Goal: Task Accomplishment & Management: Manage account settings

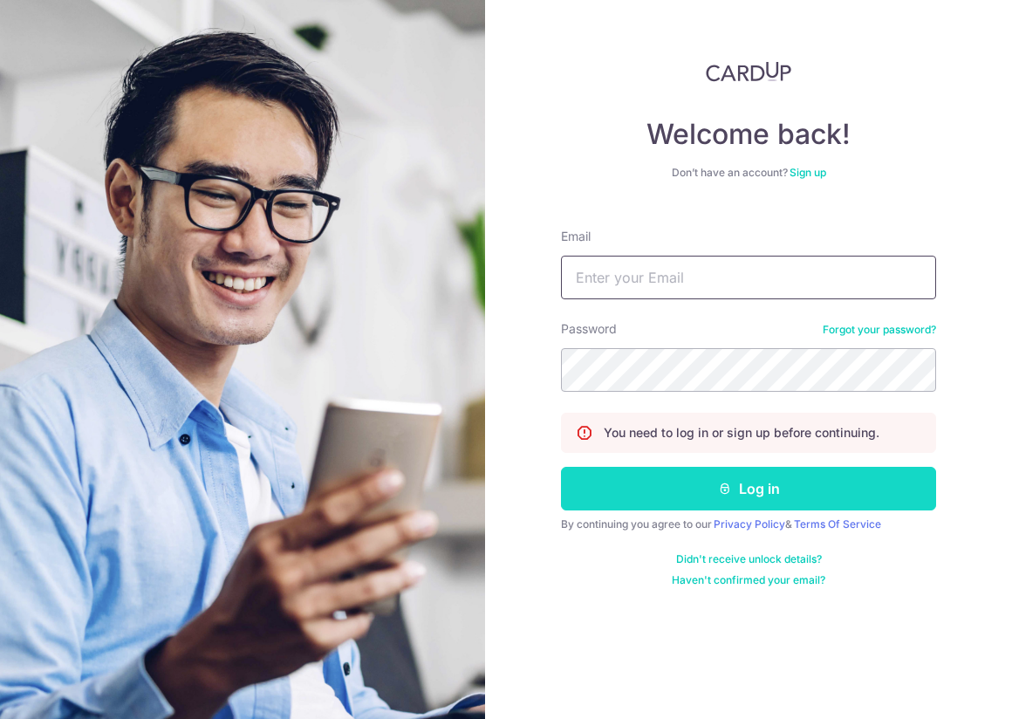
type input "[PERSON_NAME][EMAIL_ADDRESS][PERSON_NAME][DOMAIN_NAME]"
click at [749, 489] on button "Log in" at bounding box center [748, 489] width 375 height 44
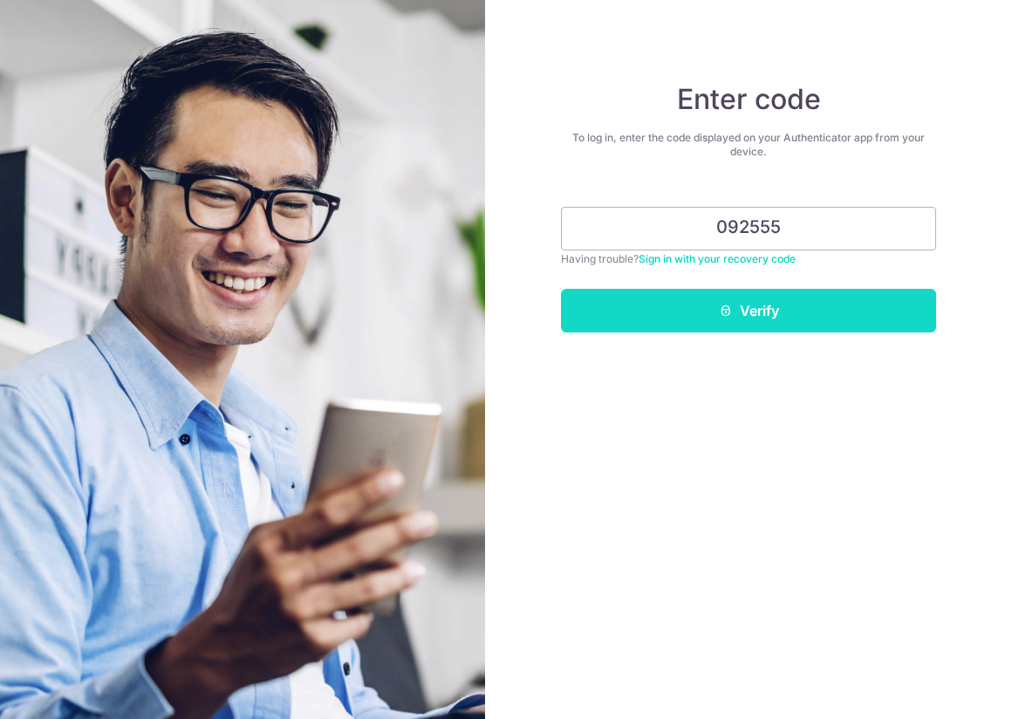
type input "092555"
click at [761, 303] on button "Verify" at bounding box center [748, 311] width 375 height 44
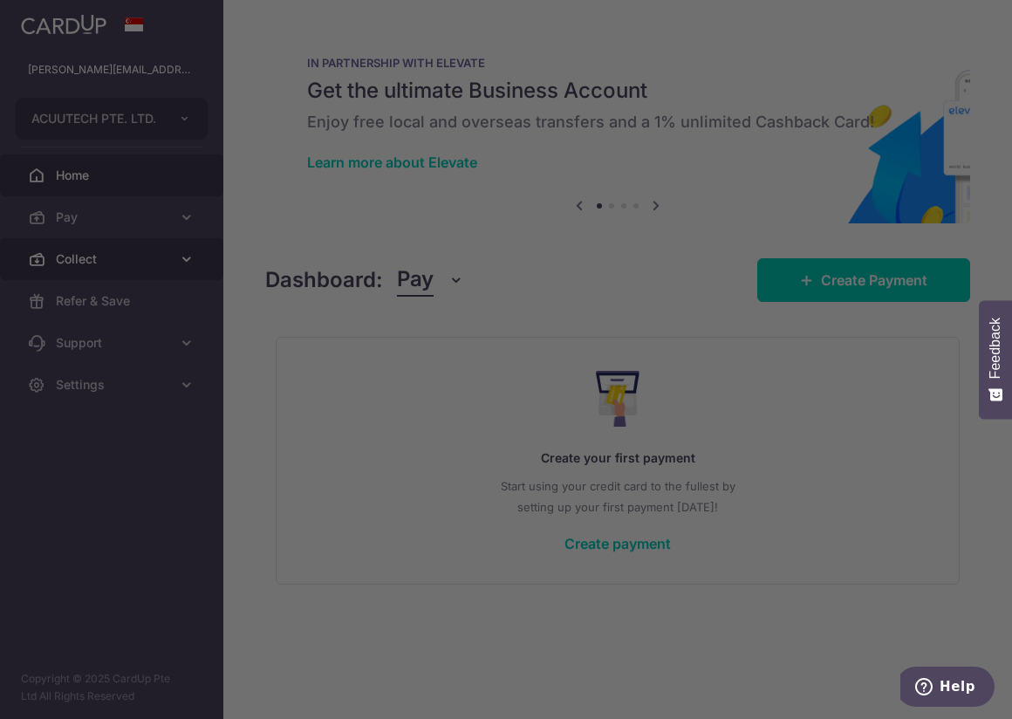
click at [97, 250] on div at bounding box center [511, 363] width 1023 height 726
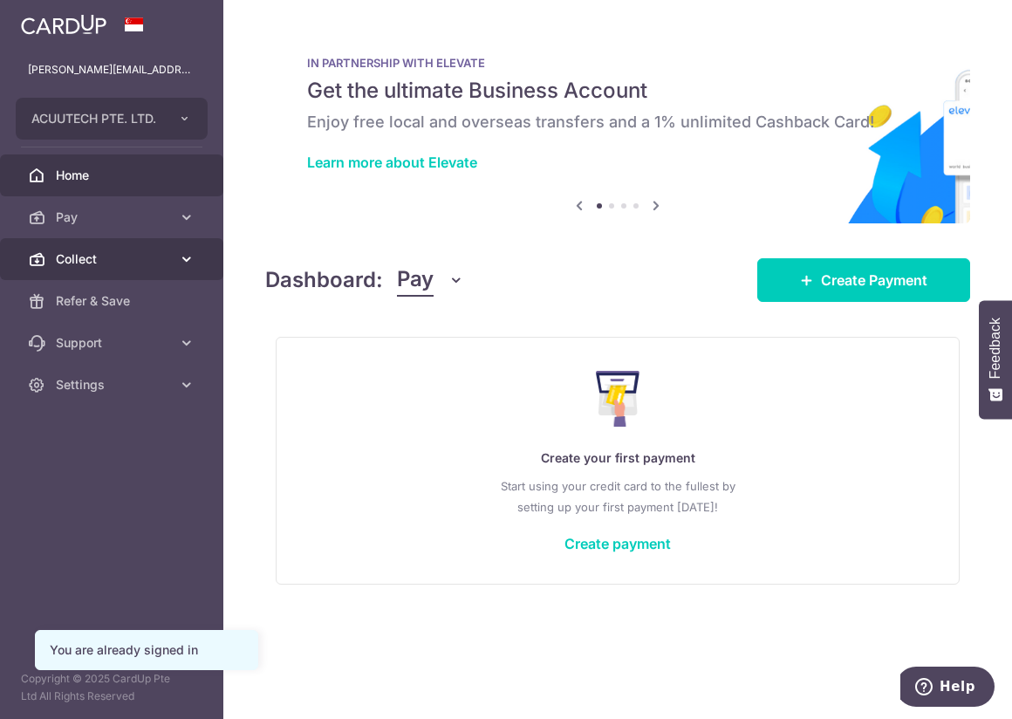
click at [187, 252] on icon at bounding box center [186, 258] width 17 height 17
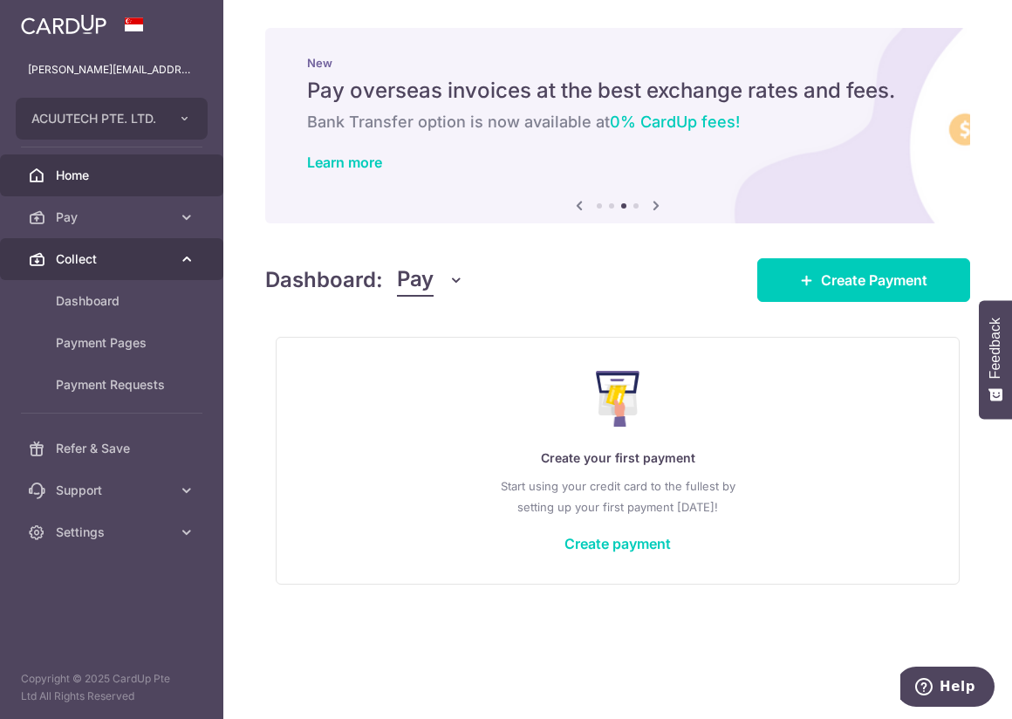
click at [153, 264] on span "Collect" at bounding box center [113, 258] width 115 height 17
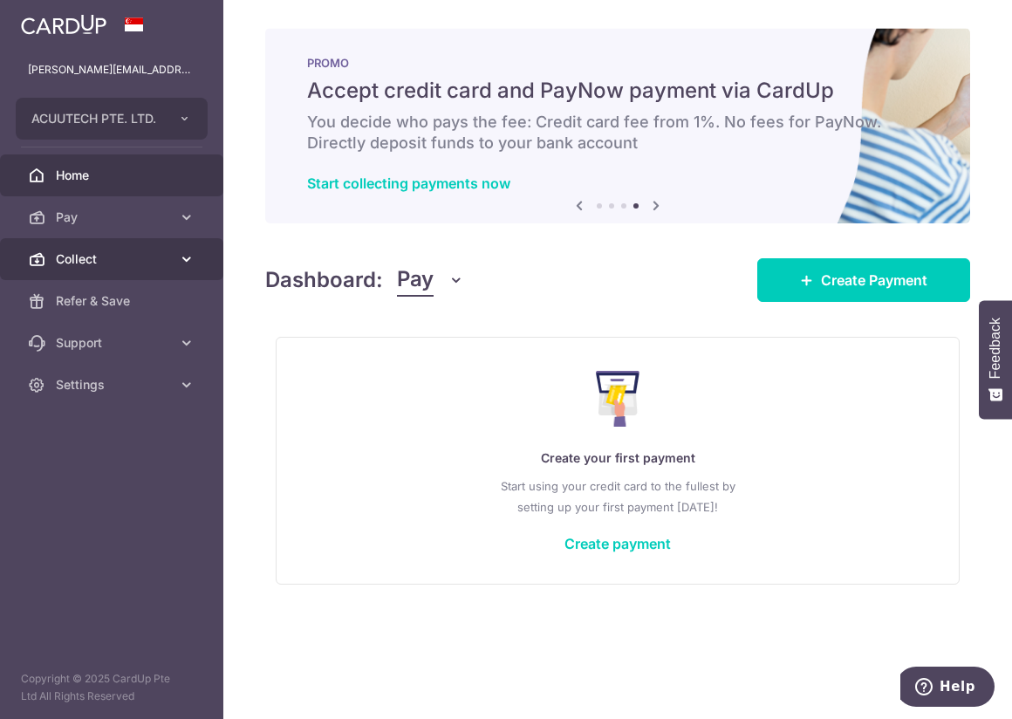
click at [147, 255] on span "Collect" at bounding box center [113, 258] width 115 height 17
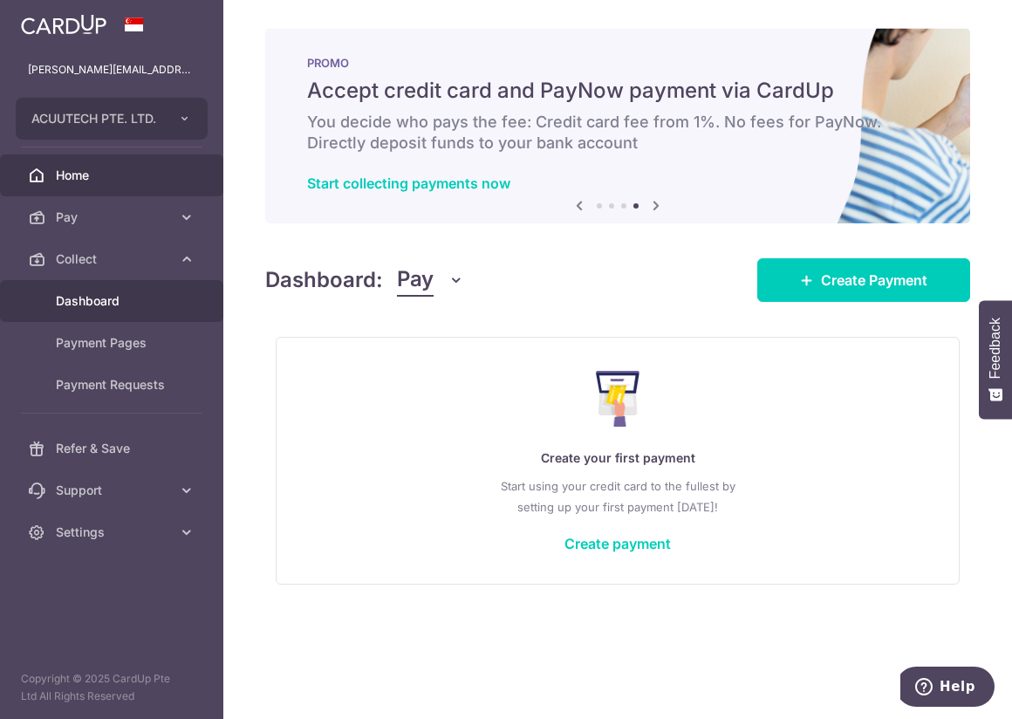
click at [116, 293] on span "Dashboard" at bounding box center [113, 300] width 115 height 17
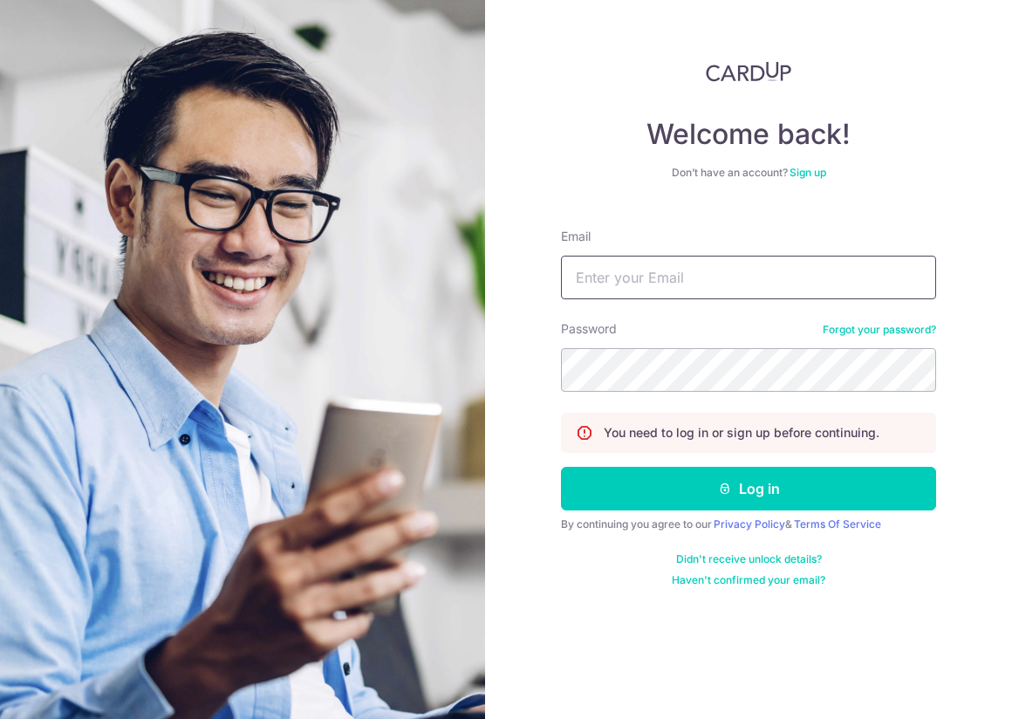
type input "vanessa.lee@acuutech.com"
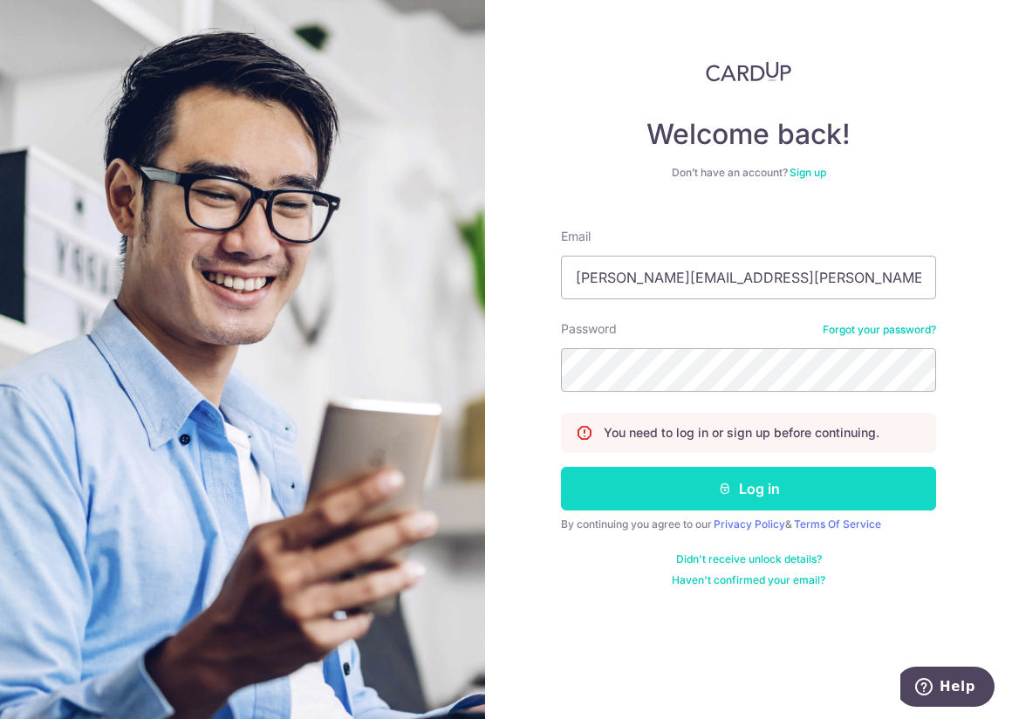
click at [765, 490] on button "Log in" at bounding box center [748, 489] width 375 height 44
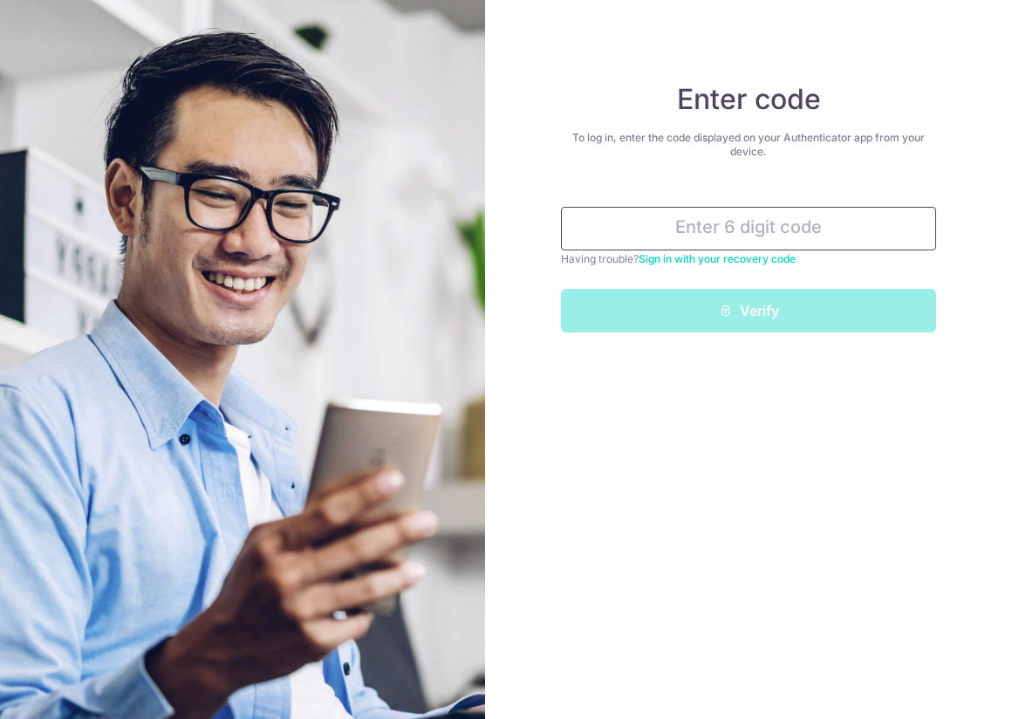
click at [690, 221] on input "text" at bounding box center [748, 229] width 375 height 44
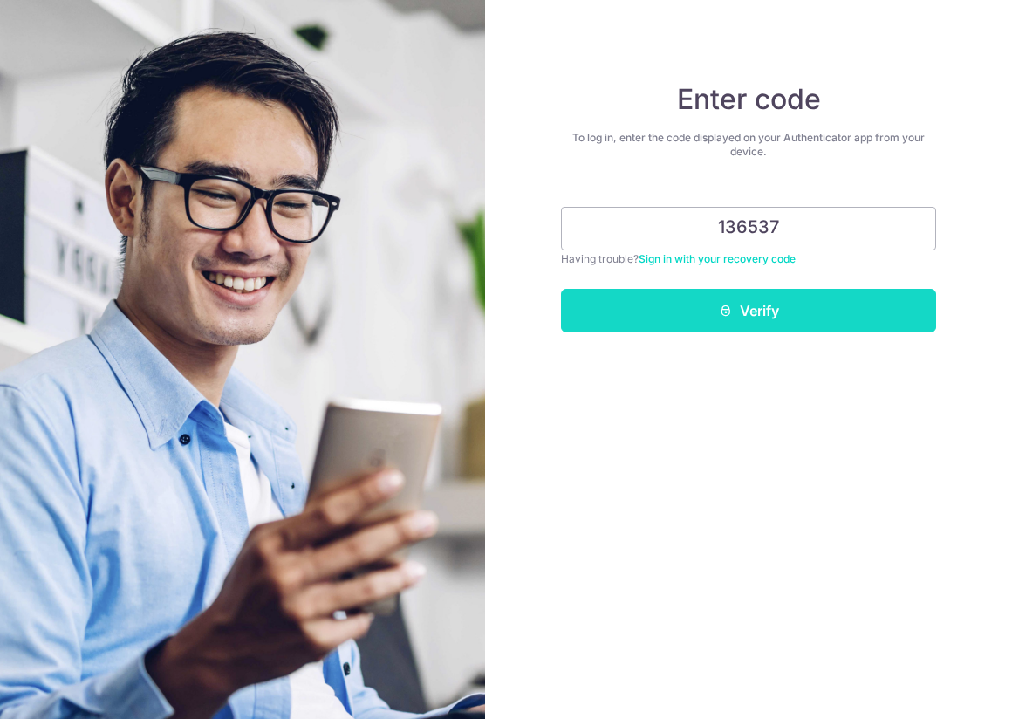
type input "136537"
click at [702, 305] on button "Verify" at bounding box center [748, 311] width 375 height 44
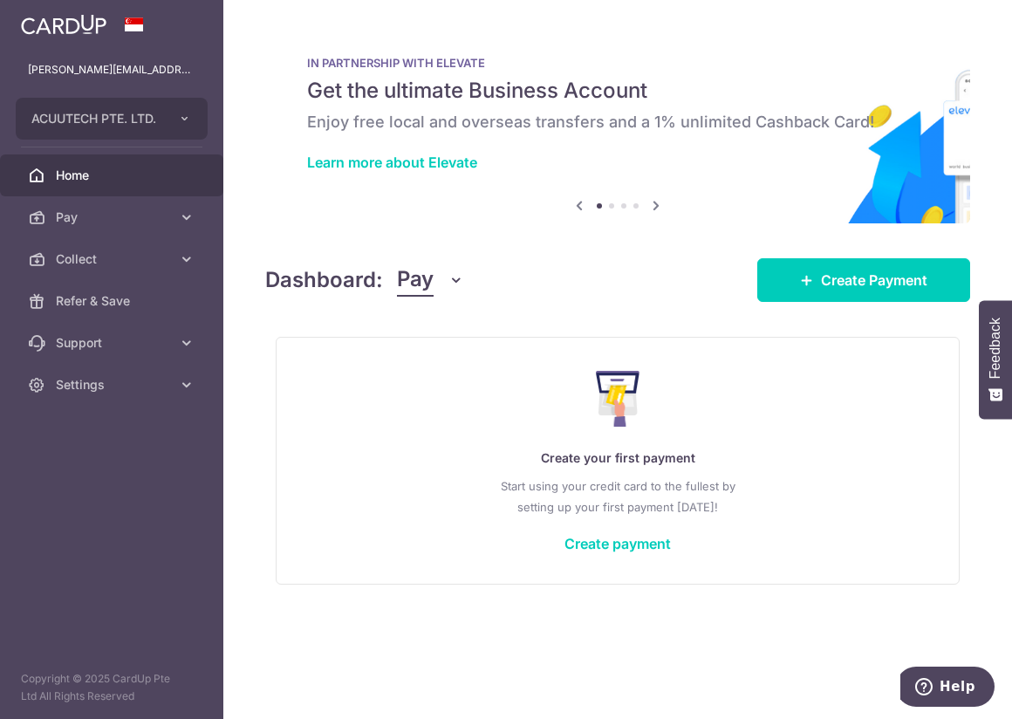
click at [660, 207] on icon at bounding box center [656, 206] width 21 height 22
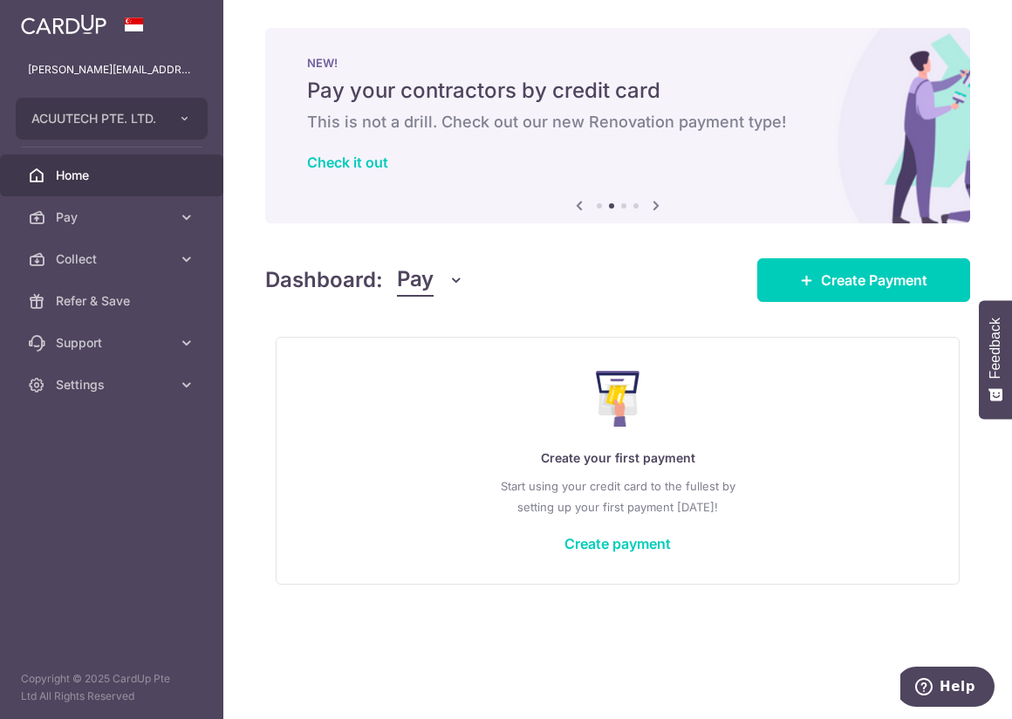
click at [658, 205] on icon at bounding box center [656, 206] width 21 height 22
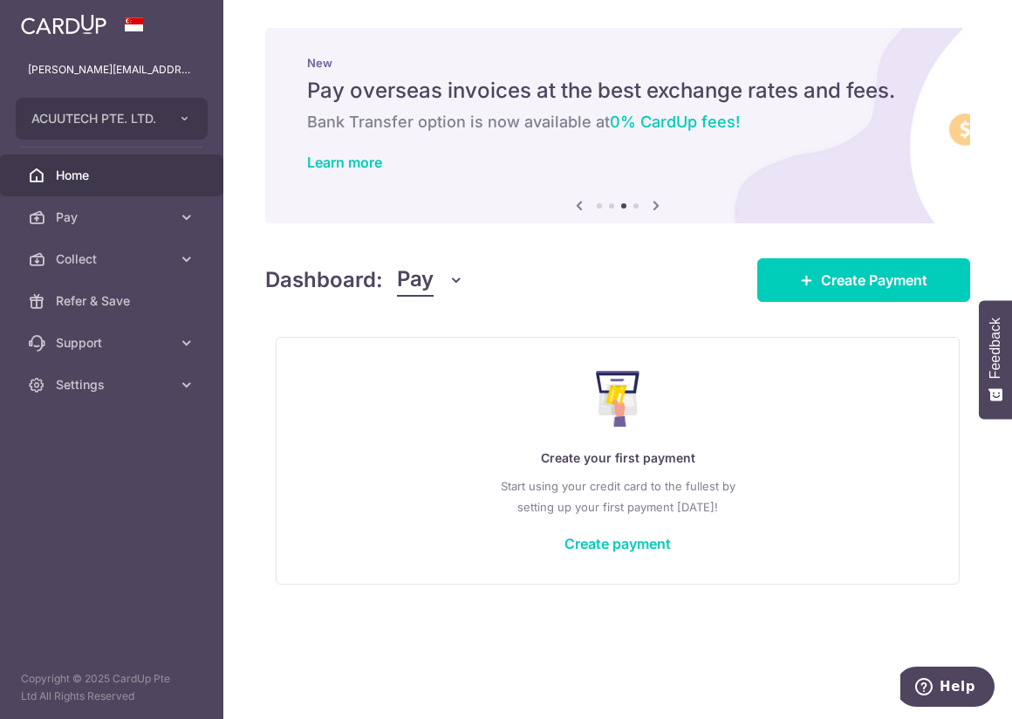
click at [658, 205] on icon at bounding box center [656, 206] width 21 height 22
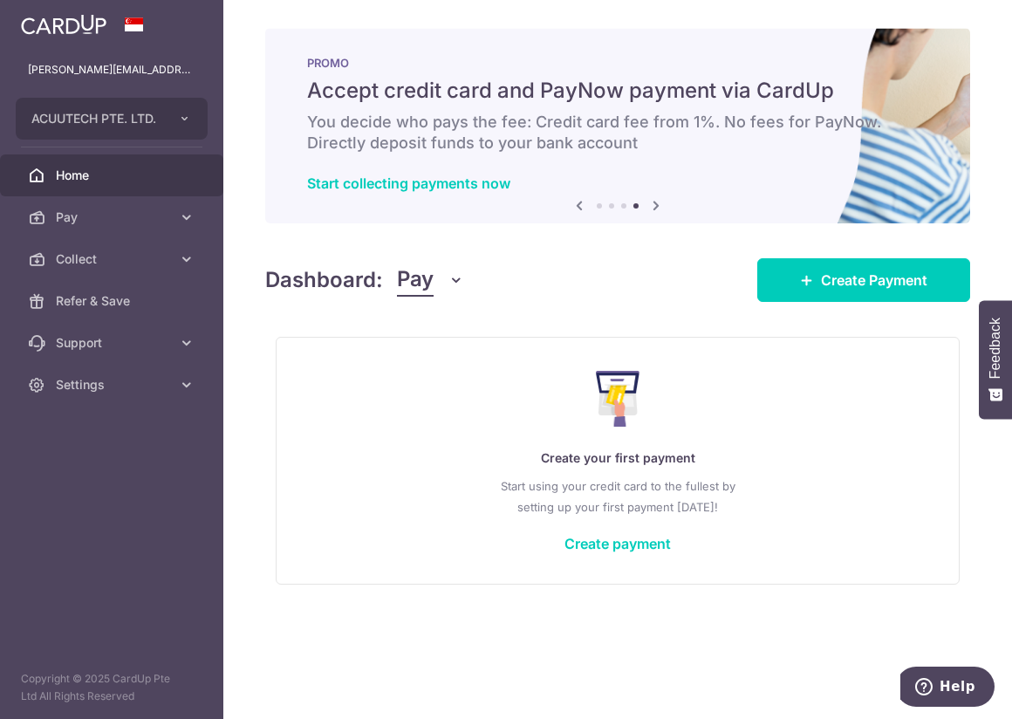
click at [658, 205] on icon at bounding box center [656, 206] width 21 height 22
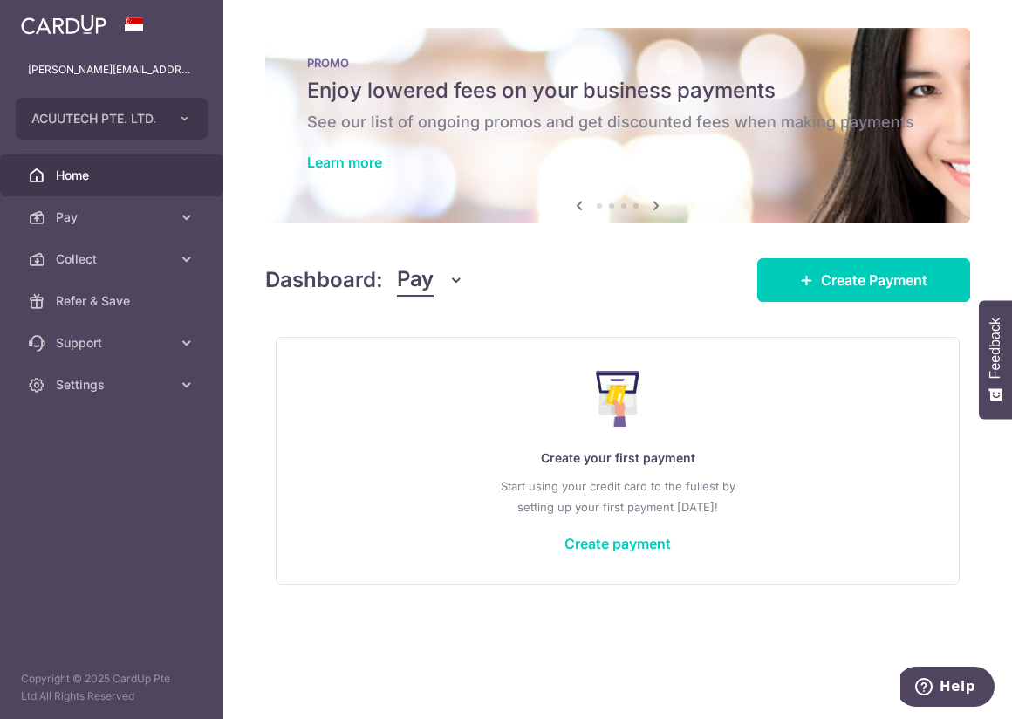
click at [578, 205] on icon at bounding box center [579, 206] width 21 height 22
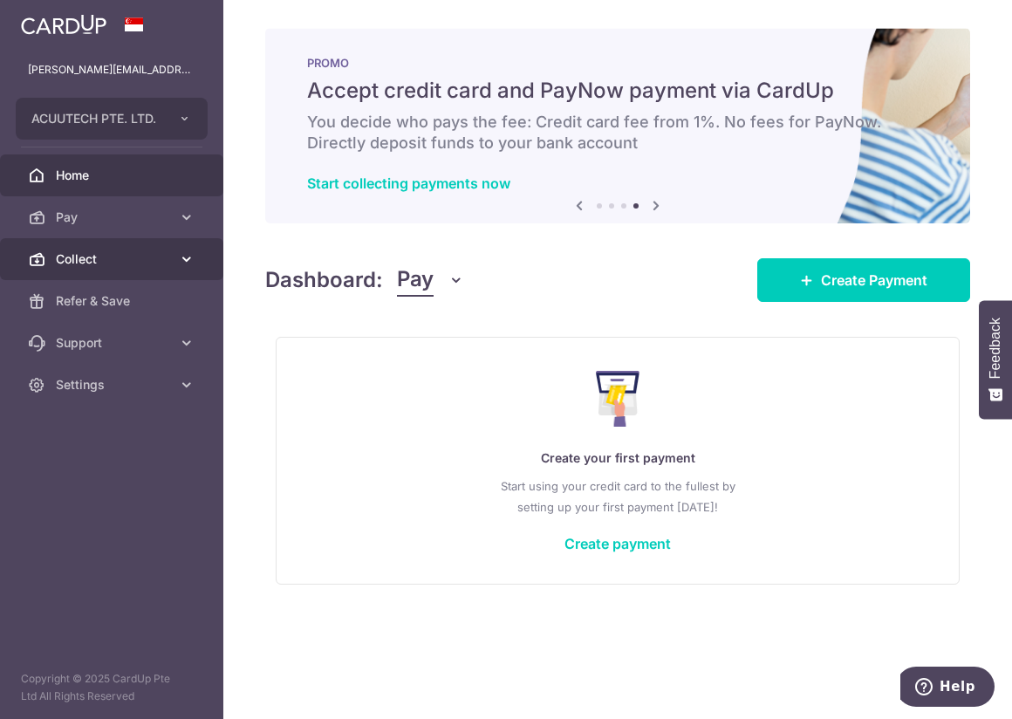
click at [182, 257] on icon at bounding box center [186, 258] width 17 height 17
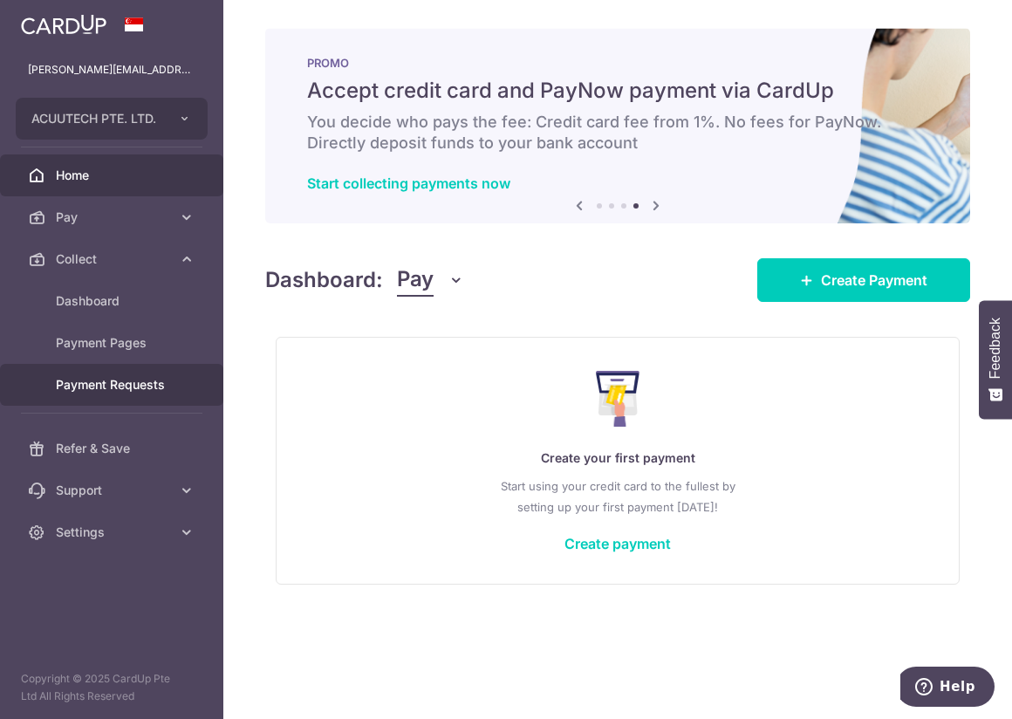
click at [148, 376] on span "Payment Requests" at bounding box center [113, 384] width 115 height 17
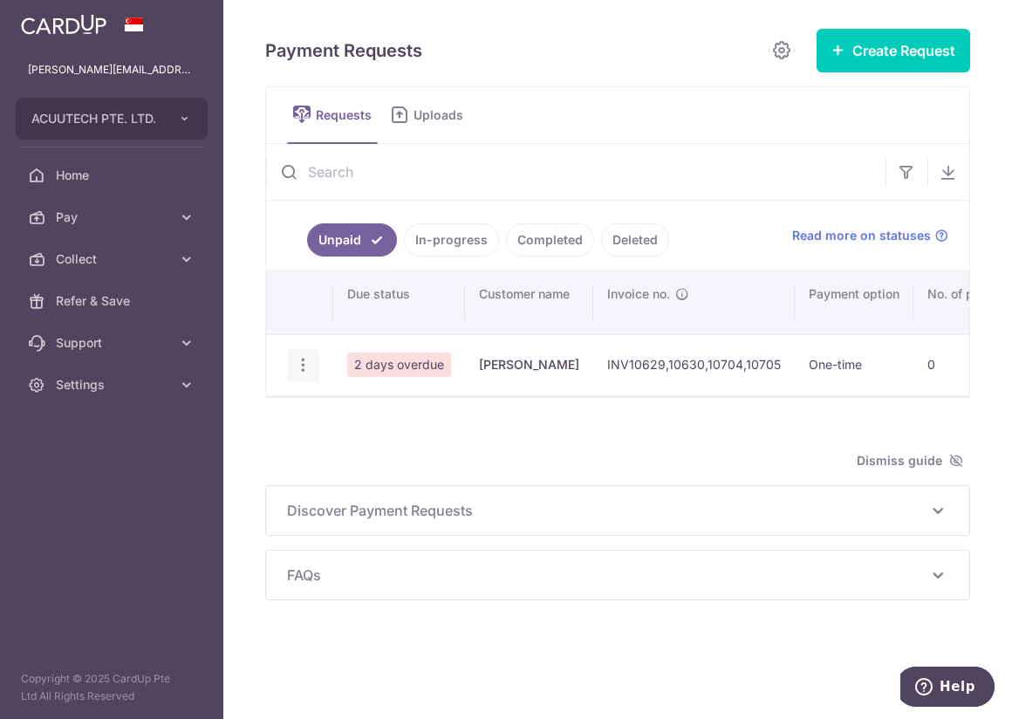
click at [299, 364] on icon "button" at bounding box center [303, 365] width 18 height 18
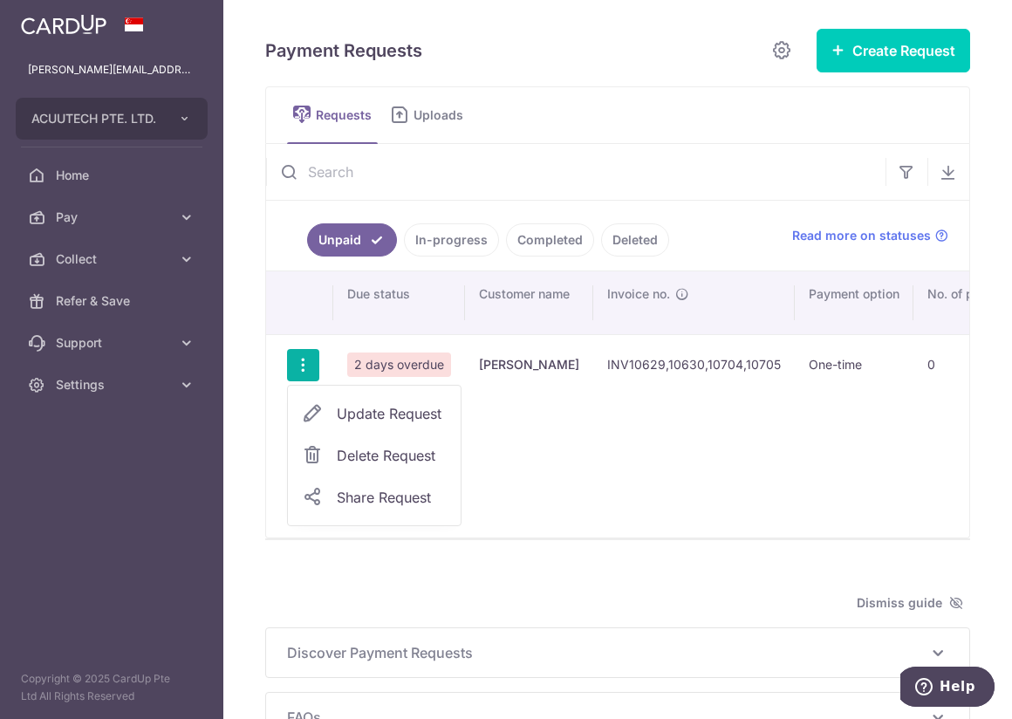
click at [578, 411] on div "Search: Due status Customer name Invoice no. Payment option No. of payments cha…" at bounding box center [617, 404] width 703 height 266
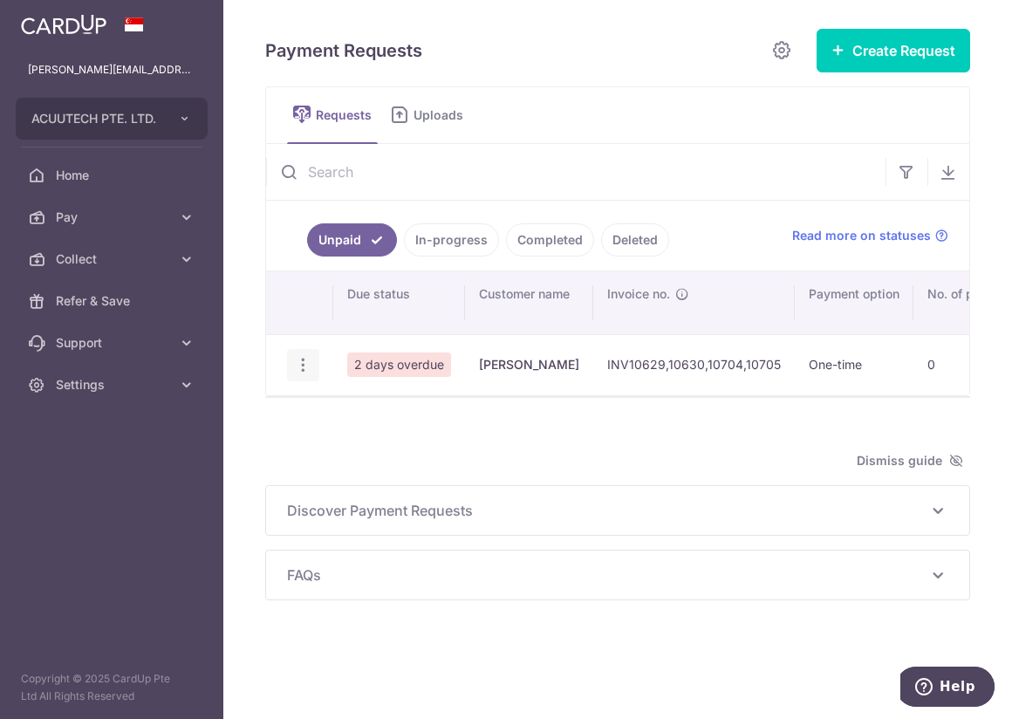
click at [297, 364] on icon "button" at bounding box center [303, 365] width 18 height 18
